Goal: Check status: Check status

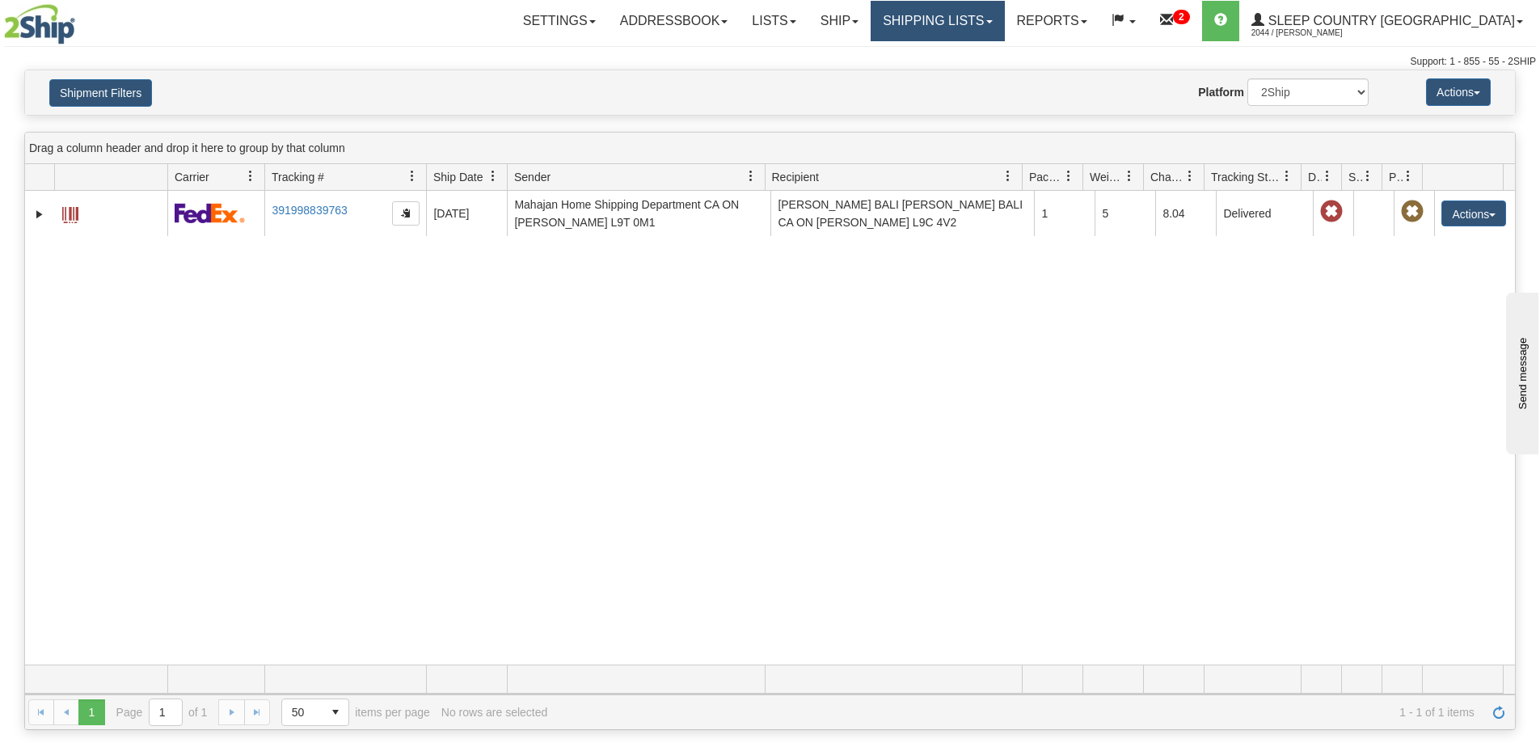
click at [1004, 27] on link "Shipping lists" at bounding box center [937, 21] width 133 height 40
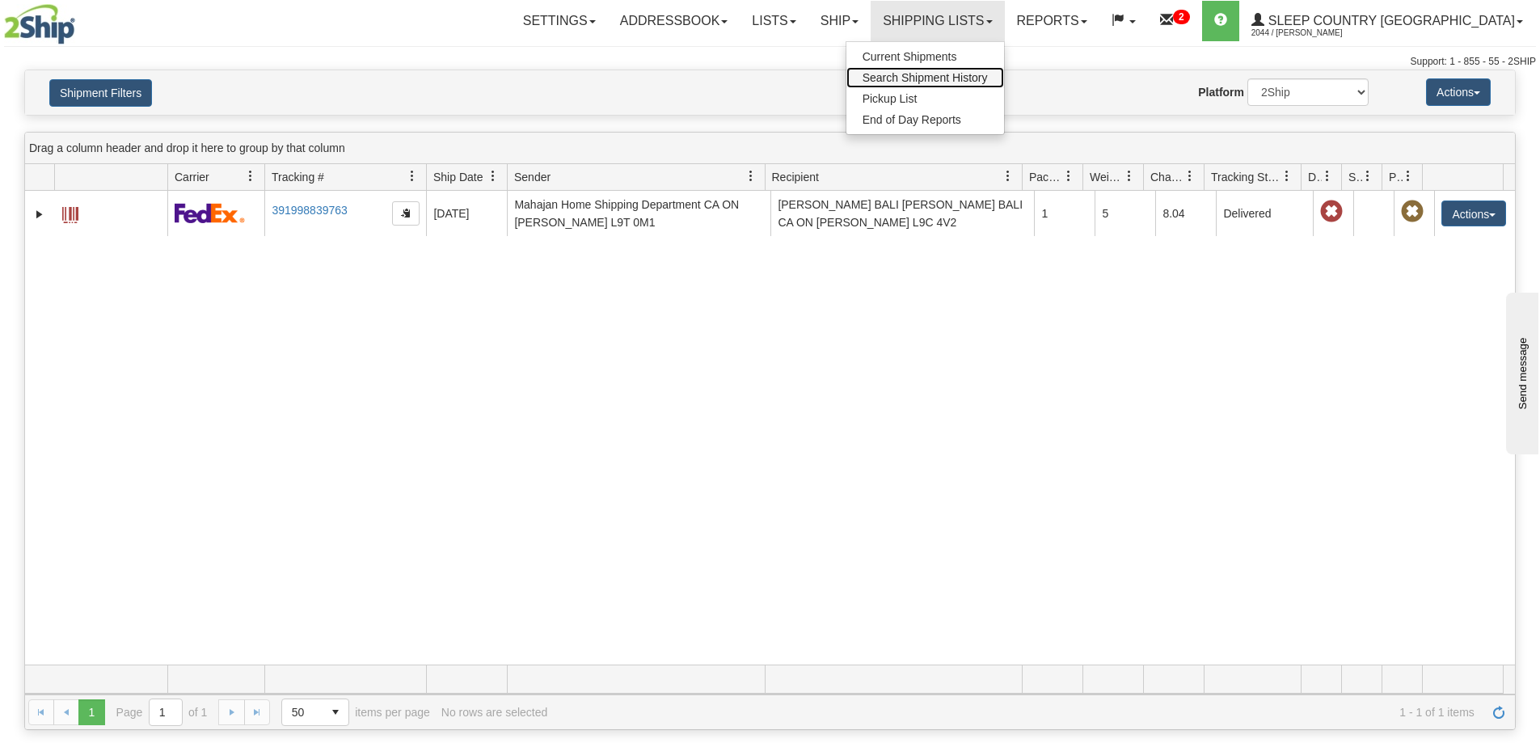
click at [988, 74] on span "Search Shipment History" at bounding box center [924, 77] width 125 height 13
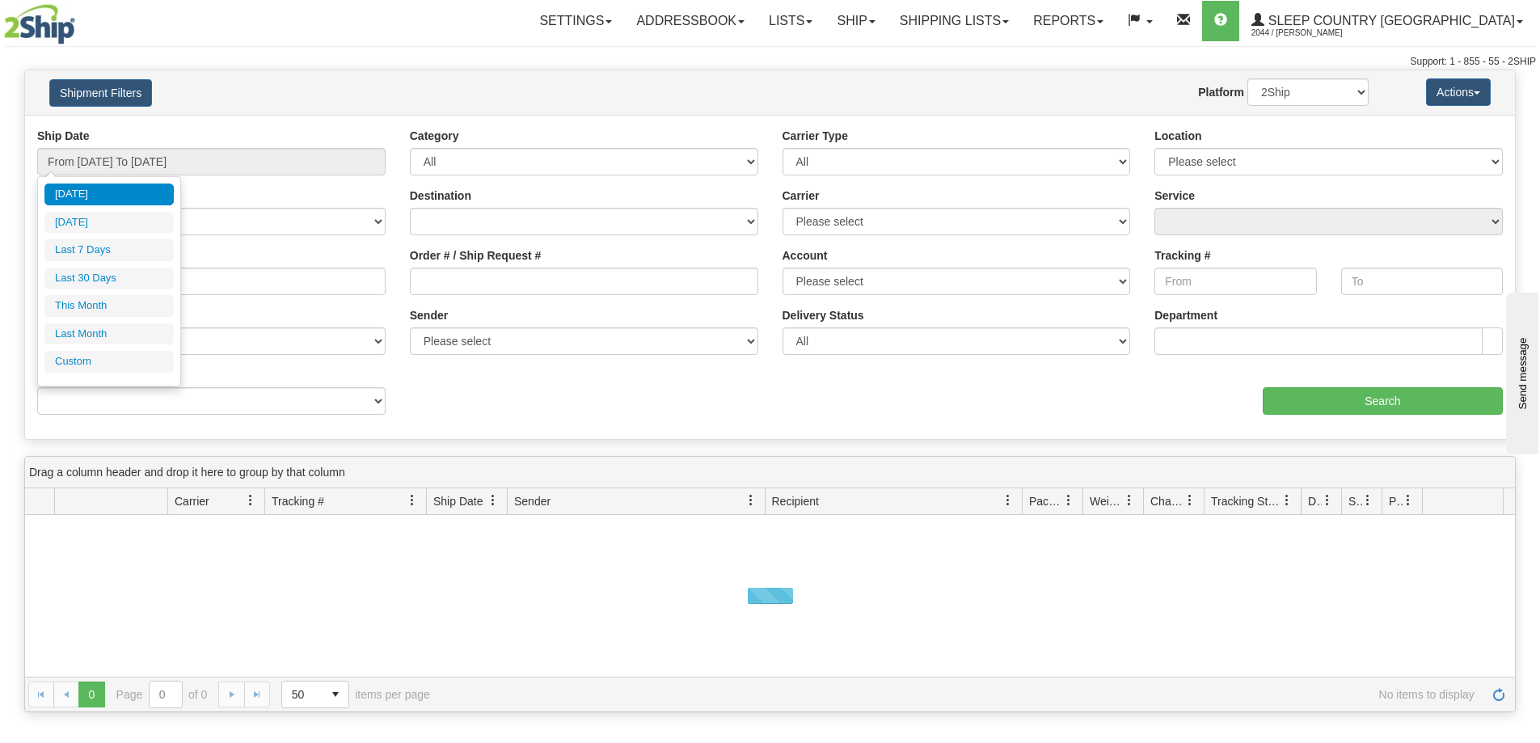
click at [82, 275] on li "Last 30 Days" at bounding box center [108, 279] width 129 height 22
type input "From [DATE] To [DATE]"
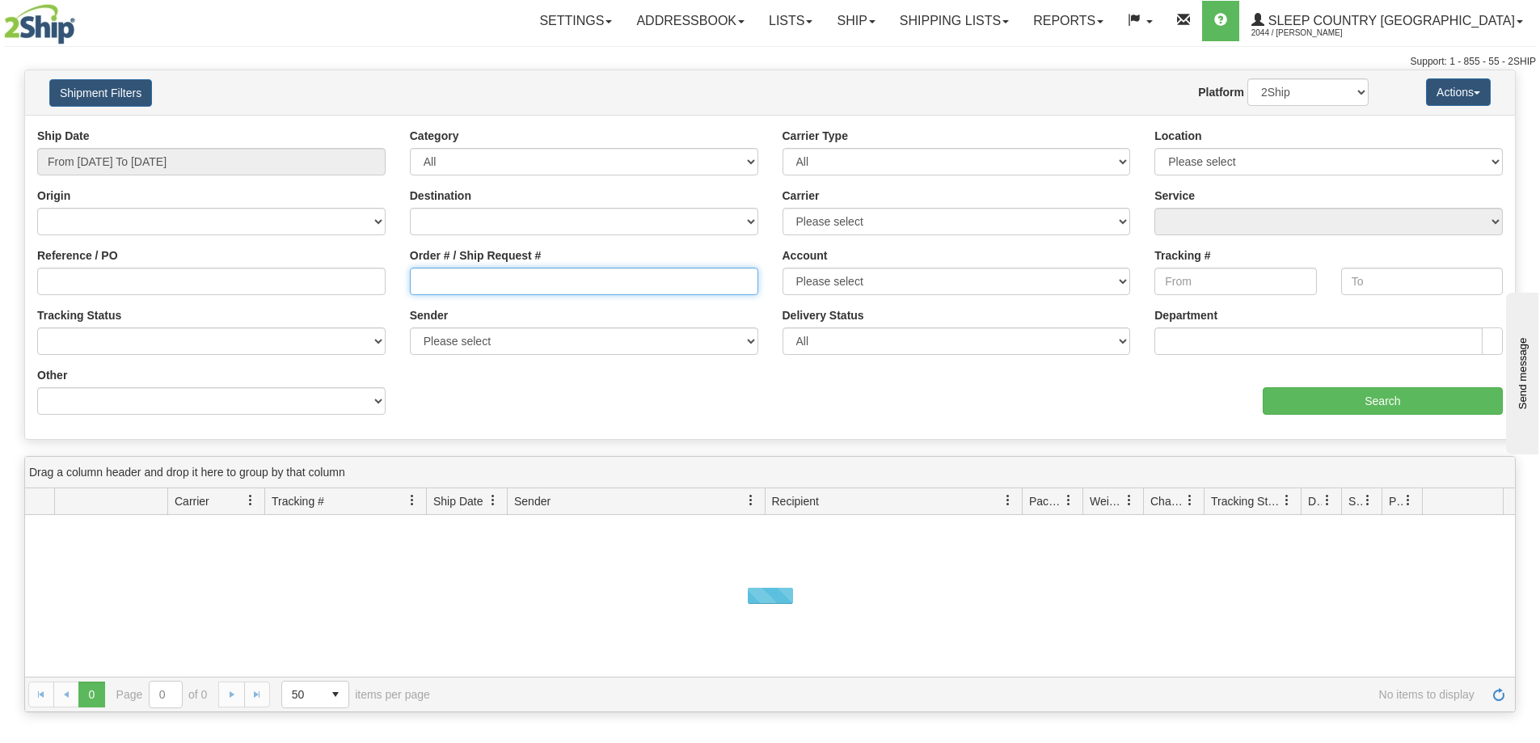
click at [470, 290] on input "Order # / Ship Request #" at bounding box center [584, 281] width 348 height 27
paste input "7850H953463"
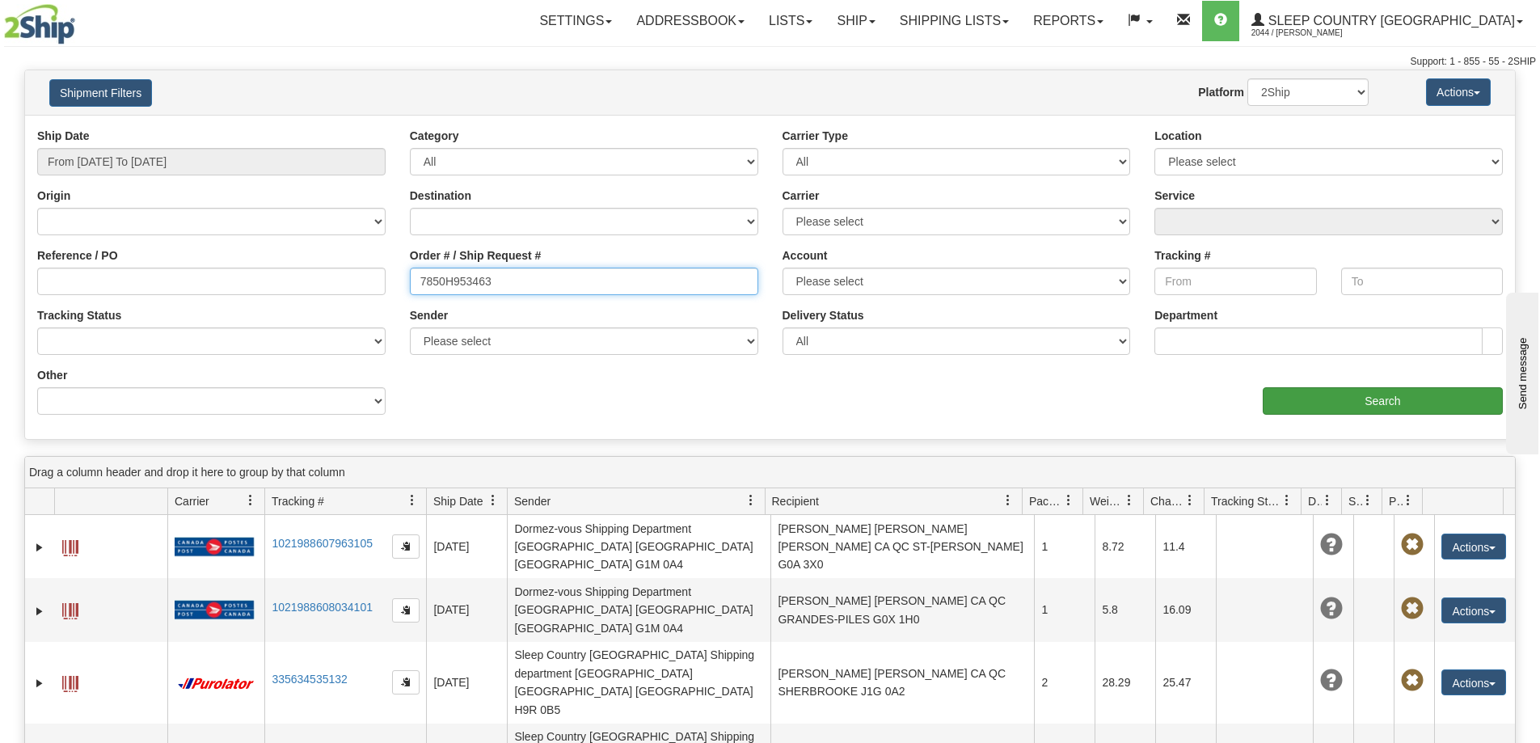
type input "7850H953463"
click at [1327, 406] on input "Search" at bounding box center [1383, 400] width 240 height 27
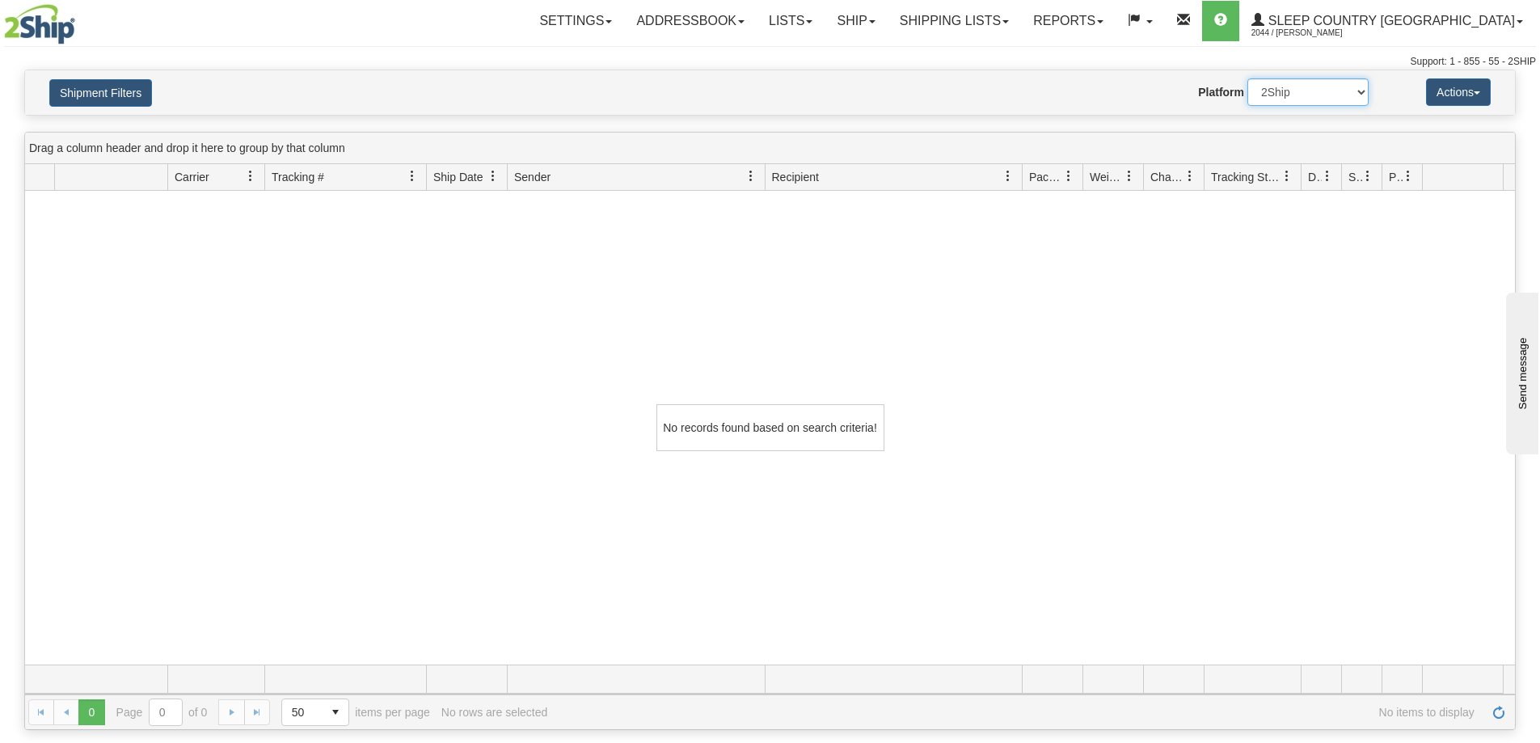
drag, startPoint x: 1279, startPoint y: 94, endPoint x: 1280, endPoint y: 103, distance: 8.9
click at [1279, 94] on select "2Ship Imported" at bounding box center [1307, 91] width 121 height 27
select select "1"
click at [1247, 78] on select "2Ship Imported" at bounding box center [1307, 91] width 121 height 27
click at [1342, 441] on div "No records found based on search criteria!" at bounding box center [770, 428] width 1490 height 474
